Goal: Information Seeking & Learning: Understand process/instructions

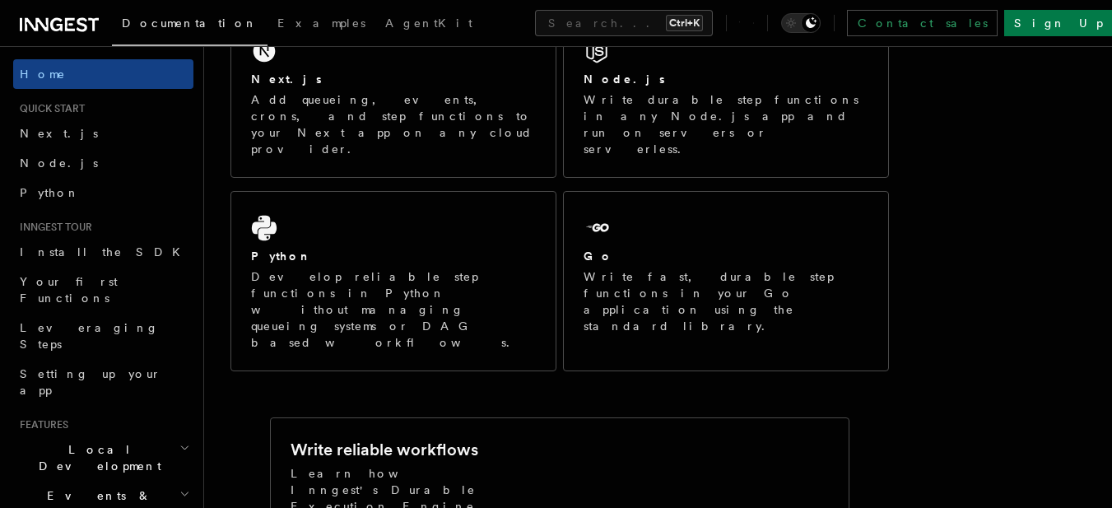
scroll to position [329, 0]
click at [67, 132] on link "Next.js" at bounding box center [103, 133] width 180 height 30
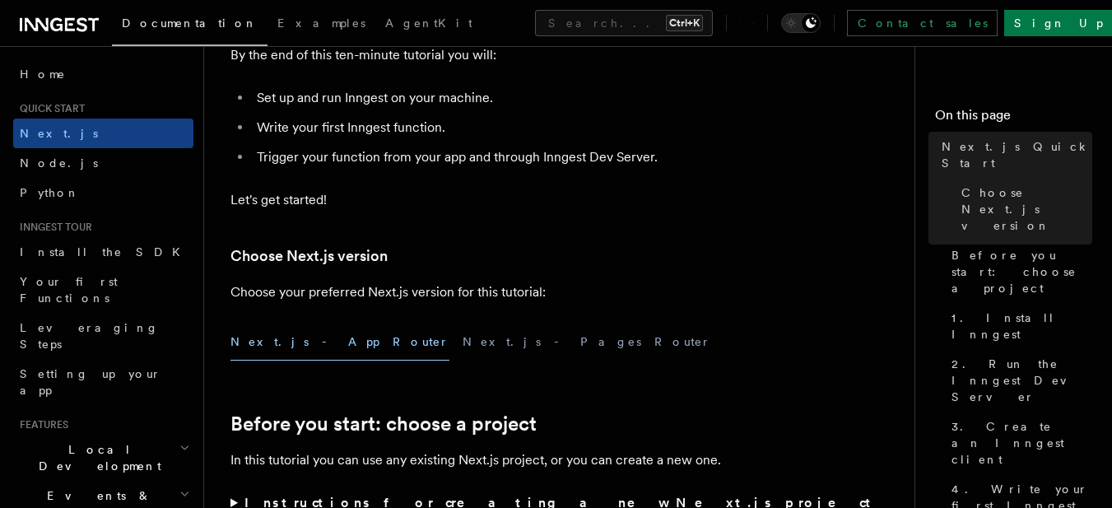
scroll to position [247, 0]
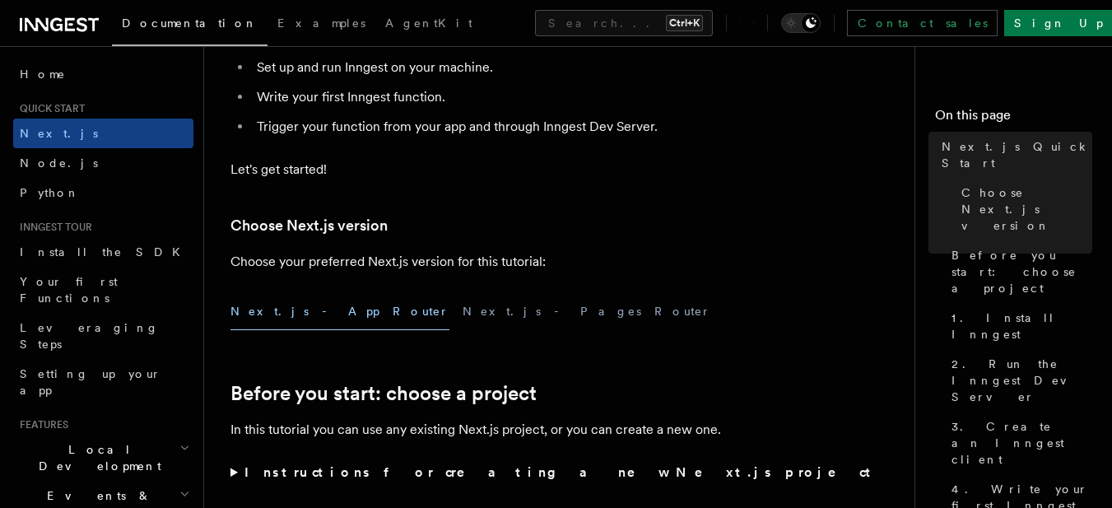
click at [282, 312] on button "Next.js - App Router" at bounding box center [339, 311] width 219 height 37
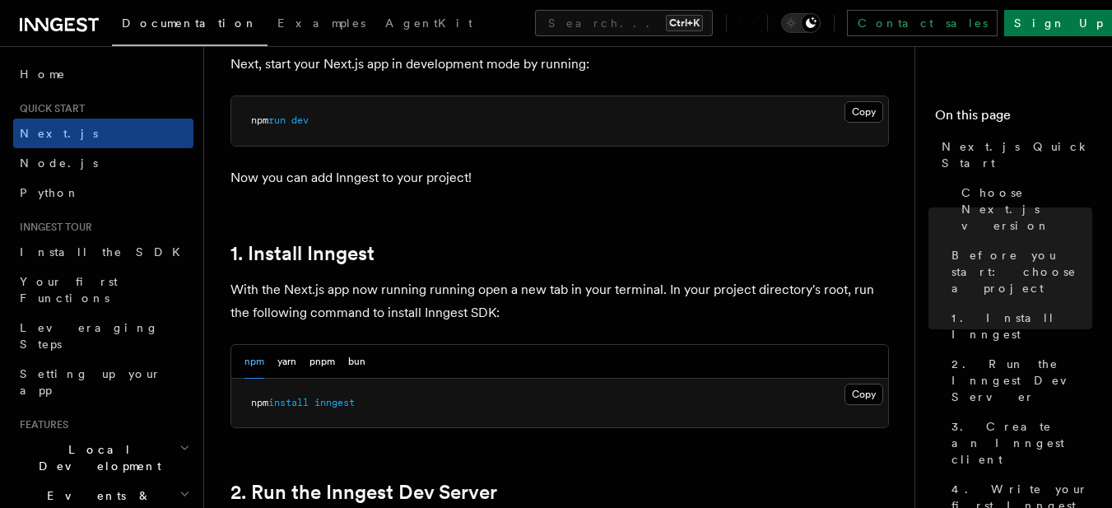
scroll to position [823, 0]
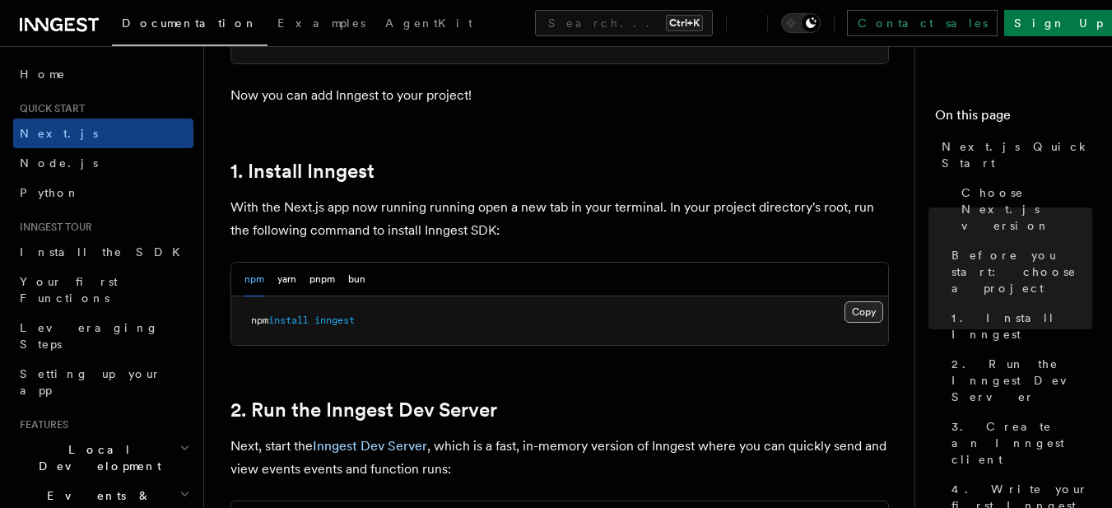
click at [846, 309] on button "Copy Copied" at bounding box center [863, 311] width 39 height 21
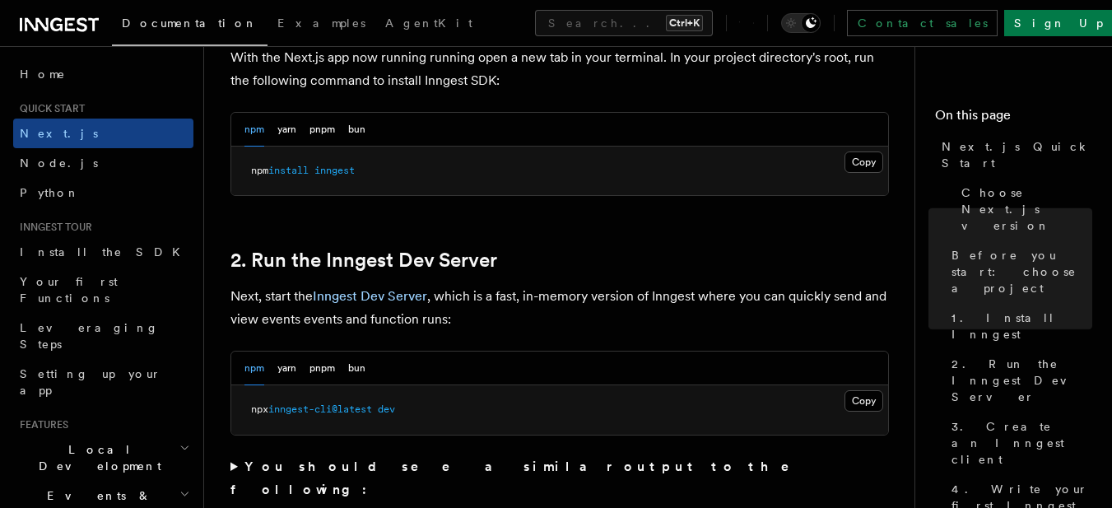
scroll to position [987, 0]
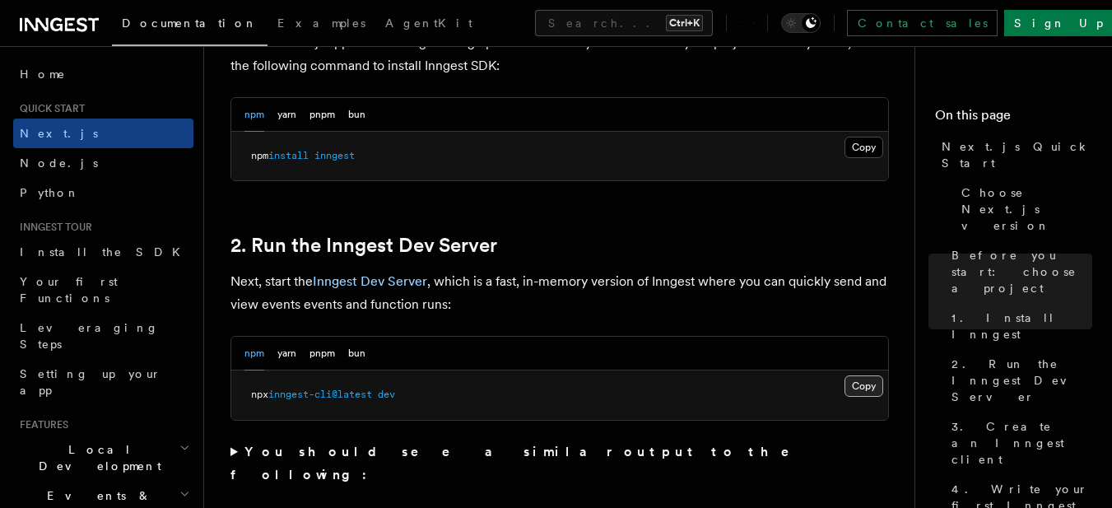
click at [868, 382] on button "Copy Copied" at bounding box center [863, 385] width 39 height 21
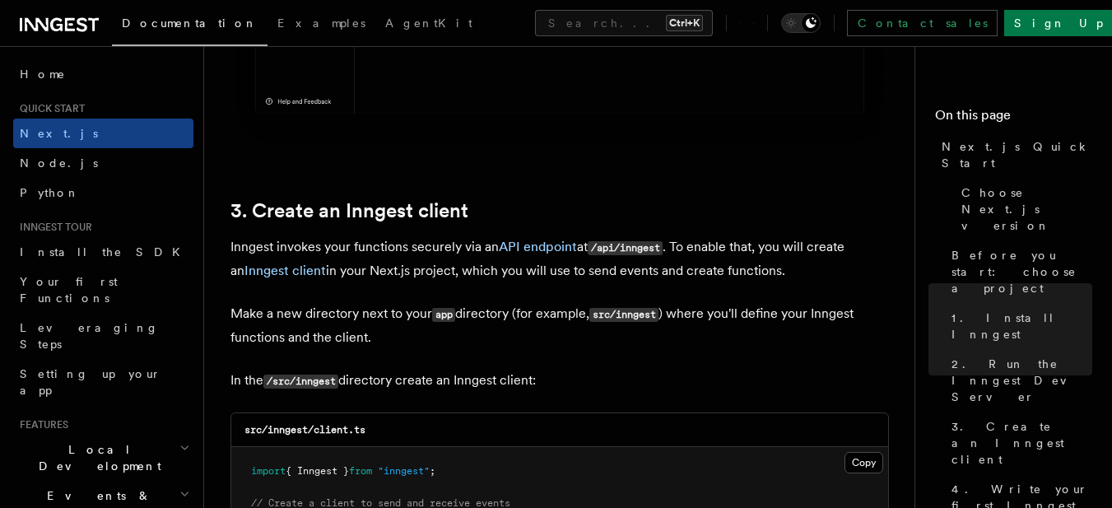
scroll to position [1893, 0]
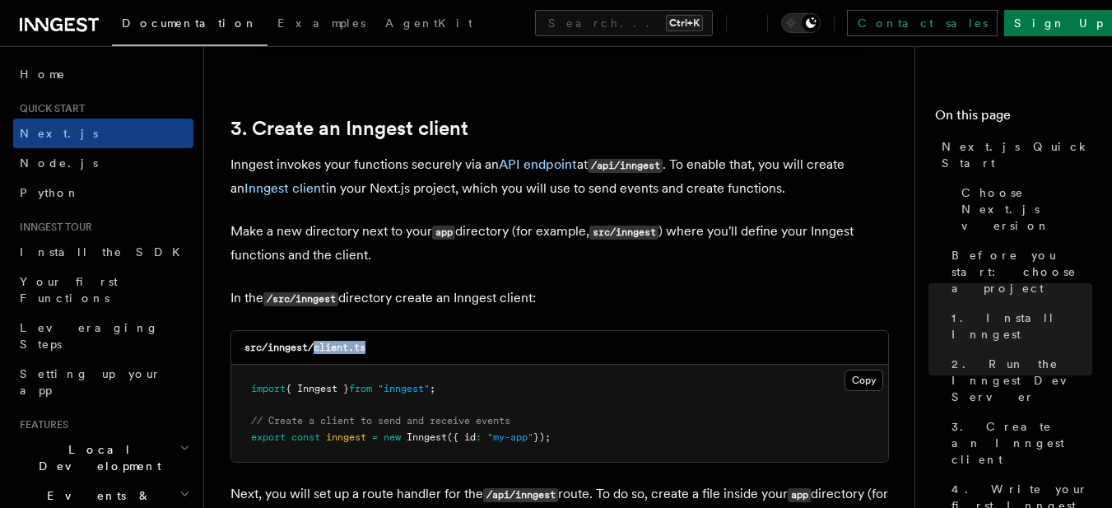
drag, startPoint x: 316, startPoint y: 349, endPoint x: 366, endPoint y: 349, distance: 50.2
click at [365, 349] on code "src/inngest/client.ts" at bounding box center [304, 347] width 121 height 12
copy code "client.ts"
click at [850, 377] on button "Copy Copied" at bounding box center [863, 379] width 39 height 21
click at [637, 506] on p "Next, you will set up a route handler for the /api/inngest route. To do so, cre…" at bounding box center [559, 506] width 658 height 48
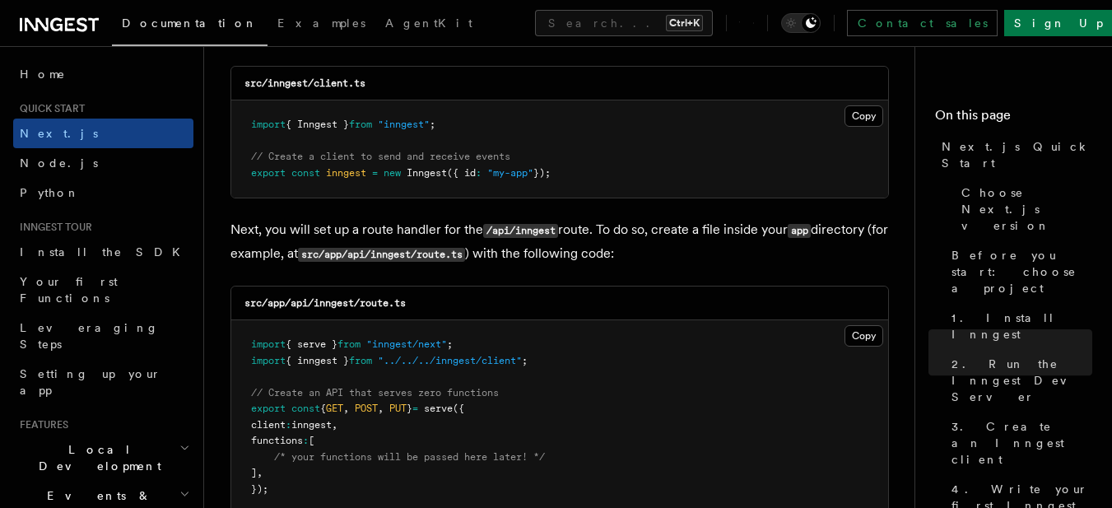
scroll to position [2222, 0]
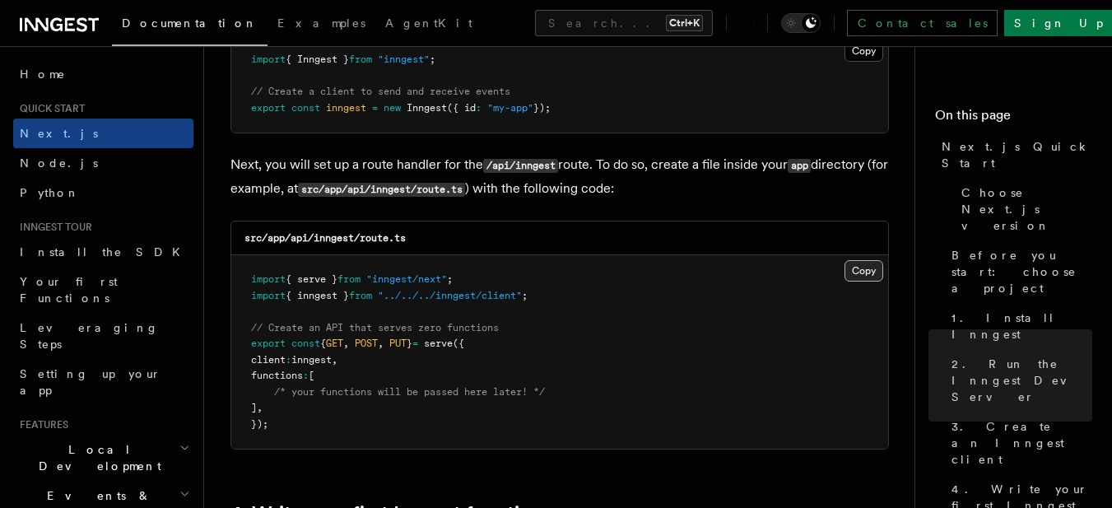
click at [847, 268] on button "Copy Copied" at bounding box center [863, 270] width 39 height 21
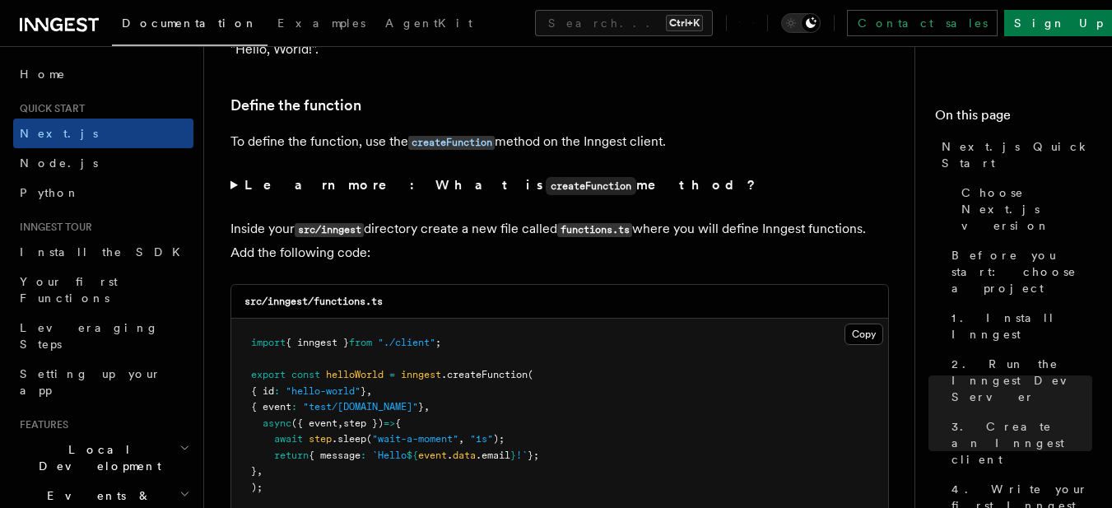
scroll to position [2798, 0]
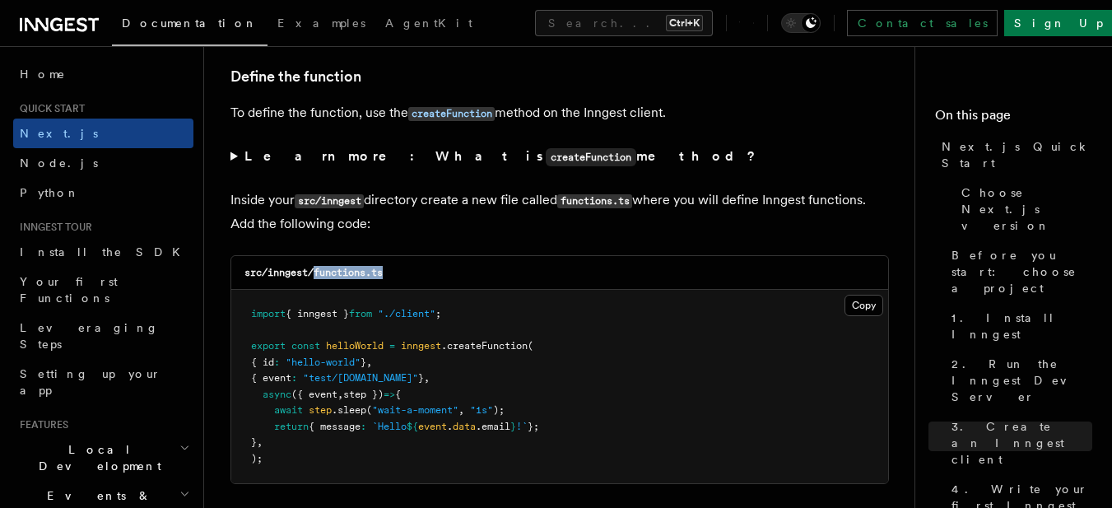
drag, startPoint x: 402, startPoint y: 275, endPoint x: 314, endPoint y: 270, distance: 88.2
click at [314, 270] on div "src/inngest/functions.ts" at bounding box center [559, 273] width 657 height 34
copy code "functions.ts"
click at [867, 300] on button "Copy Copied" at bounding box center [863, 305] width 39 height 21
